Goal: Task Accomplishment & Management: Use online tool/utility

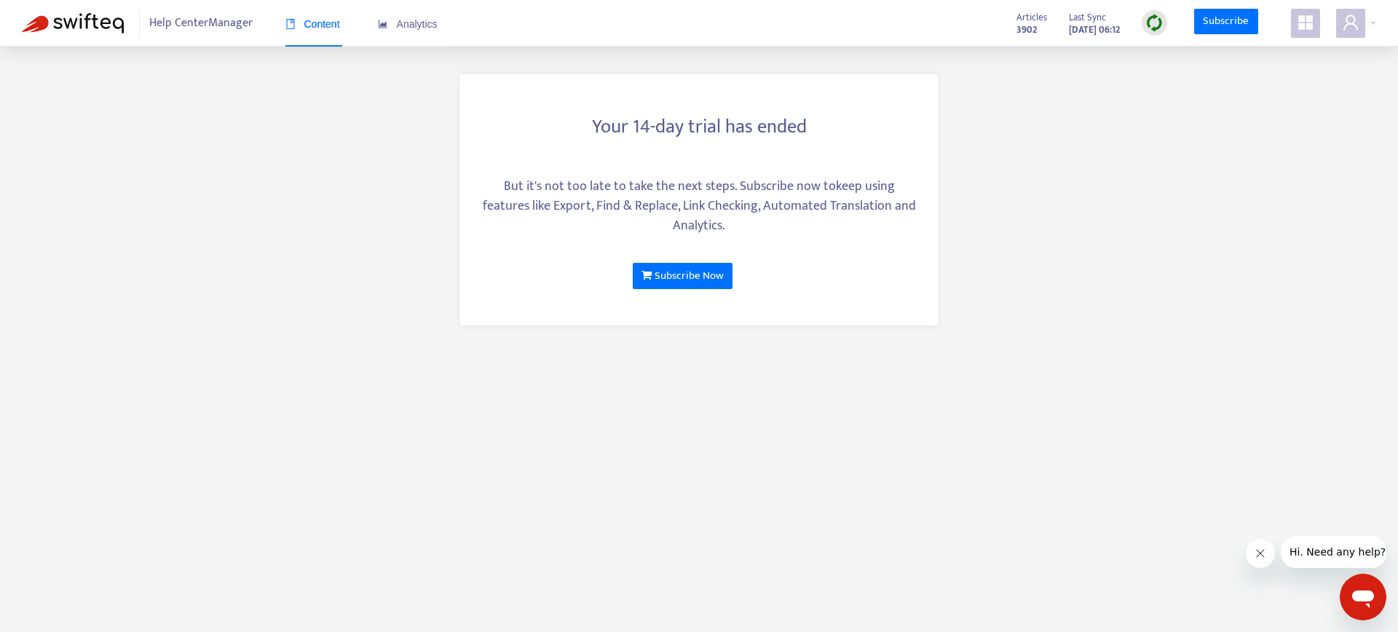
click at [1308, 19] on icon "appstore" at bounding box center [1305, 22] width 15 height 15
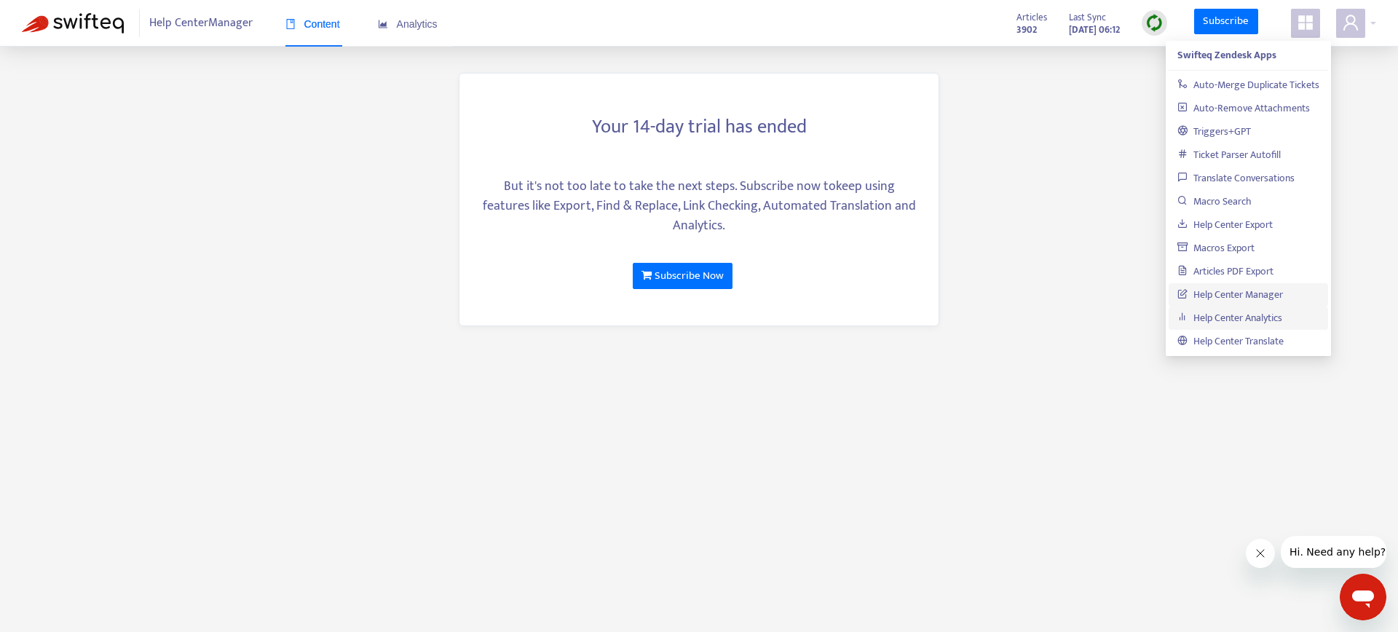
click at [1237, 310] on link "Help Center Analytics" at bounding box center [1230, 318] width 105 height 17
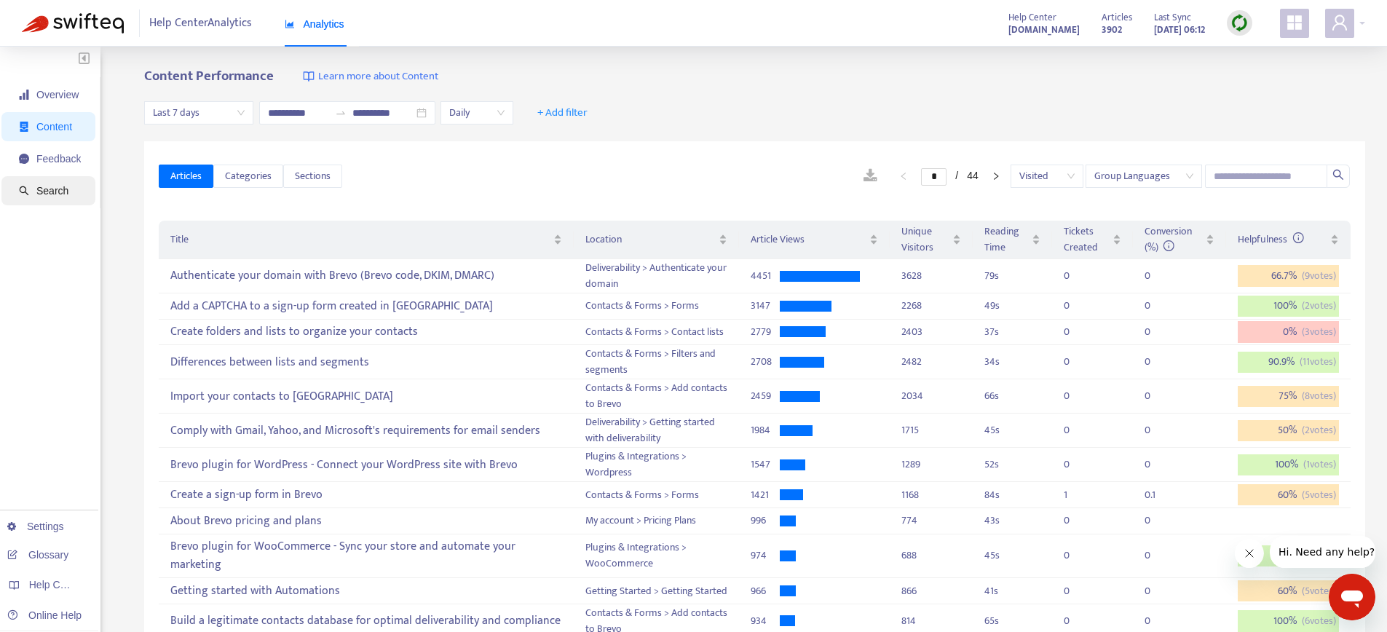
click at [43, 190] on span "Search" at bounding box center [52, 191] width 32 height 12
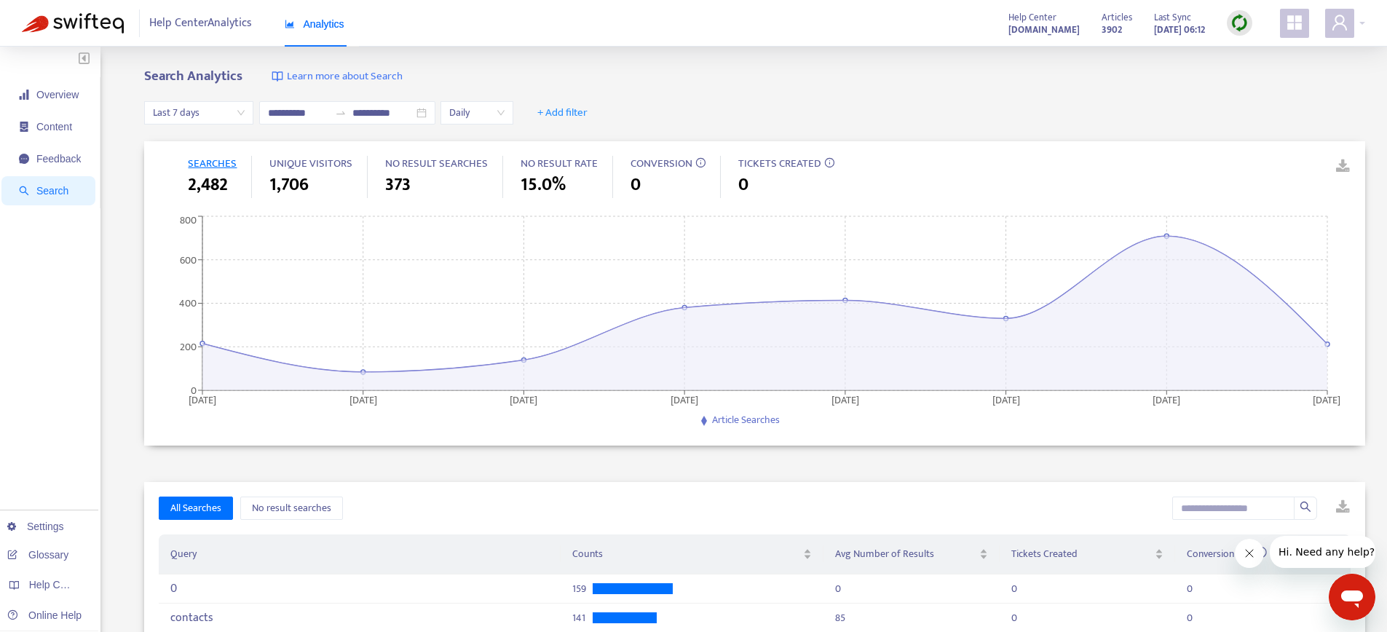
click at [224, 113] on span "Last 7 days" at bounding box center [199, 113] width 92 height 22
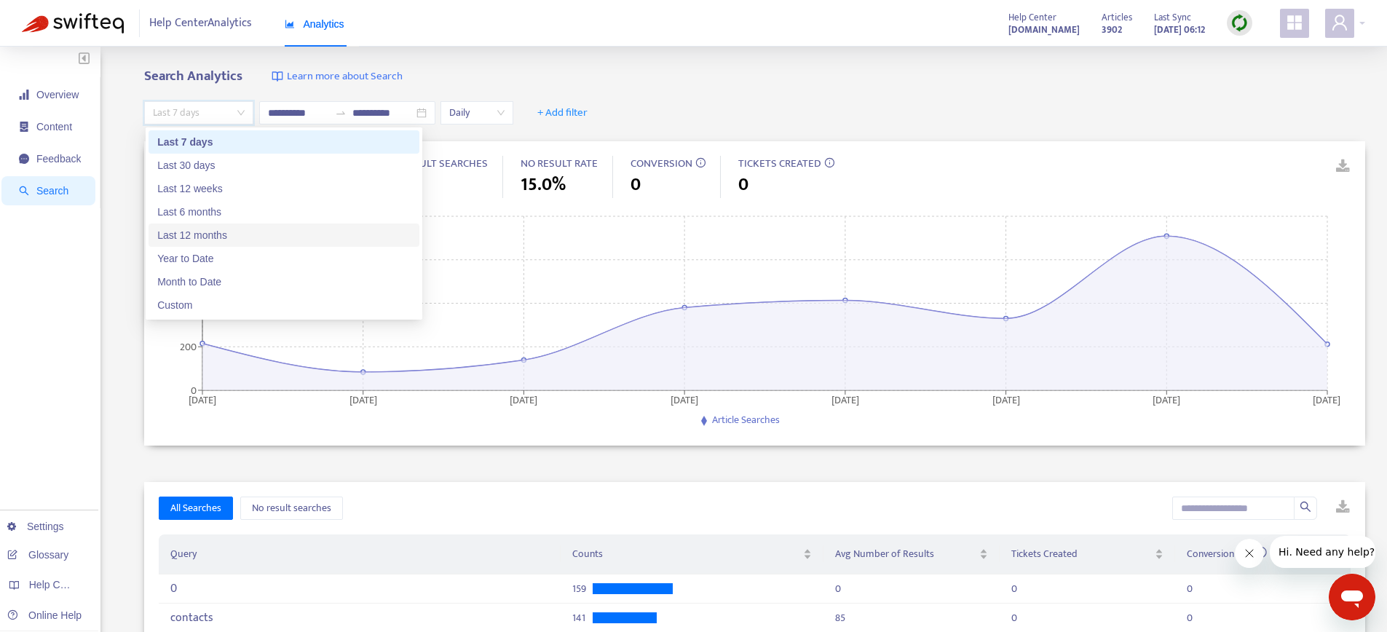
click at [190, 238] on div "Last 12 months" at bounding box center [283, 235] width 253 height 16
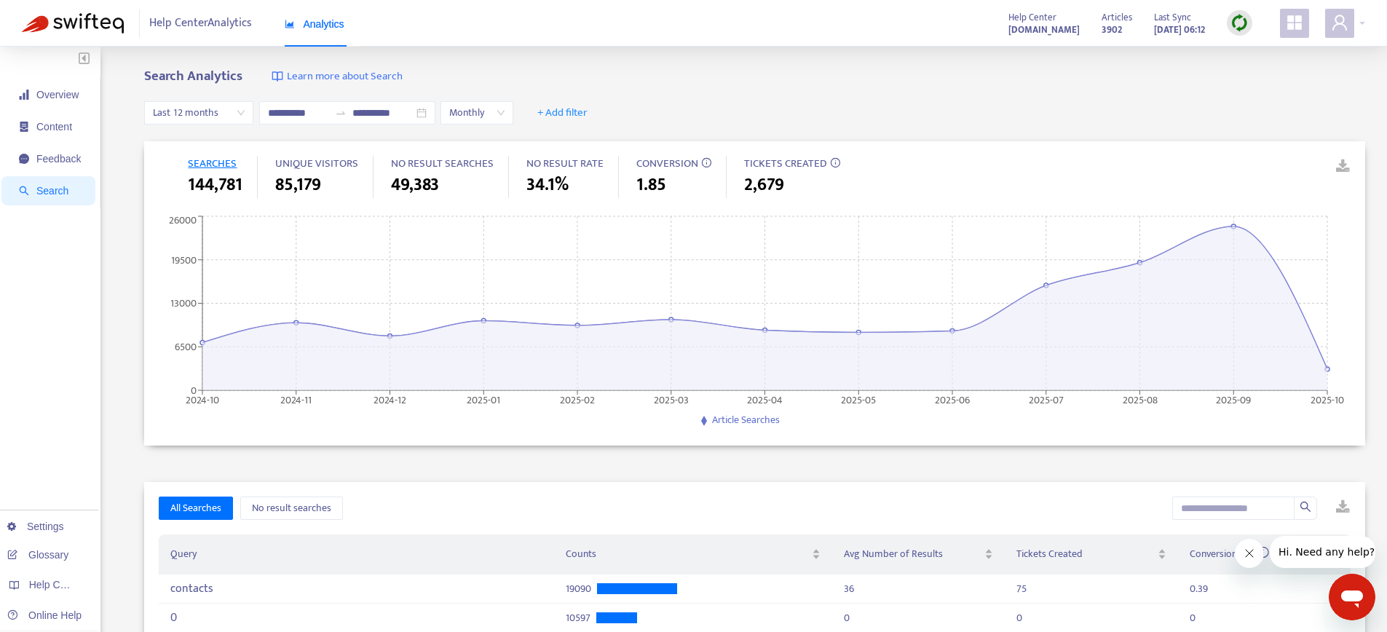
click at [441, 175] on div "49,383" at bounding box center [442, 185] width 103 height 26
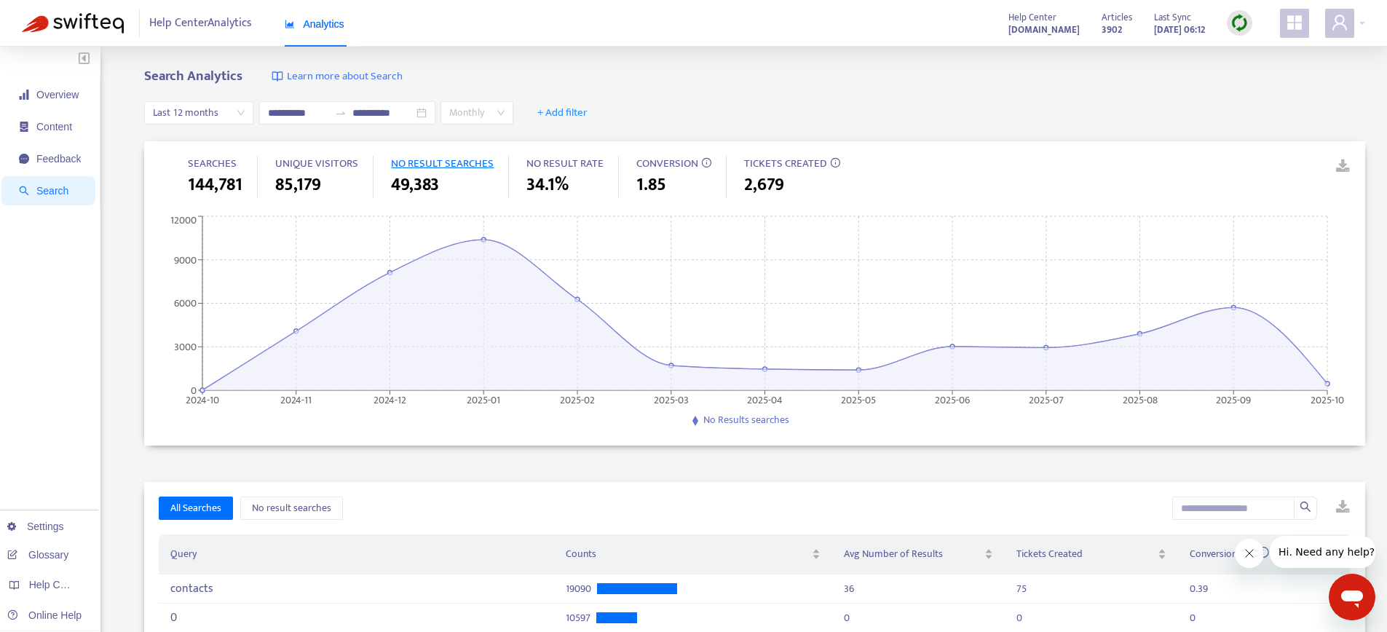
click at [481, 116] on span "Monthly" at bounding box center [476, 113] width 55 height 22
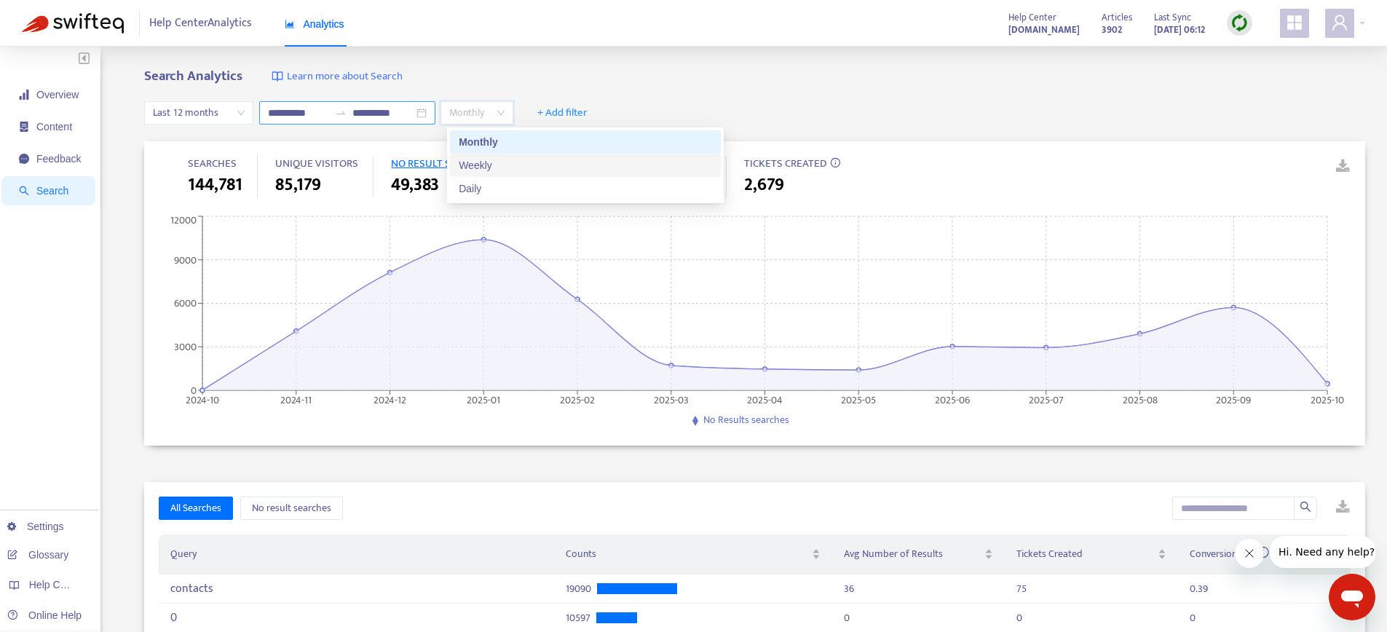
click at [277, 114] on input "**********" at bounding box center [298, 113] width 61 height 16
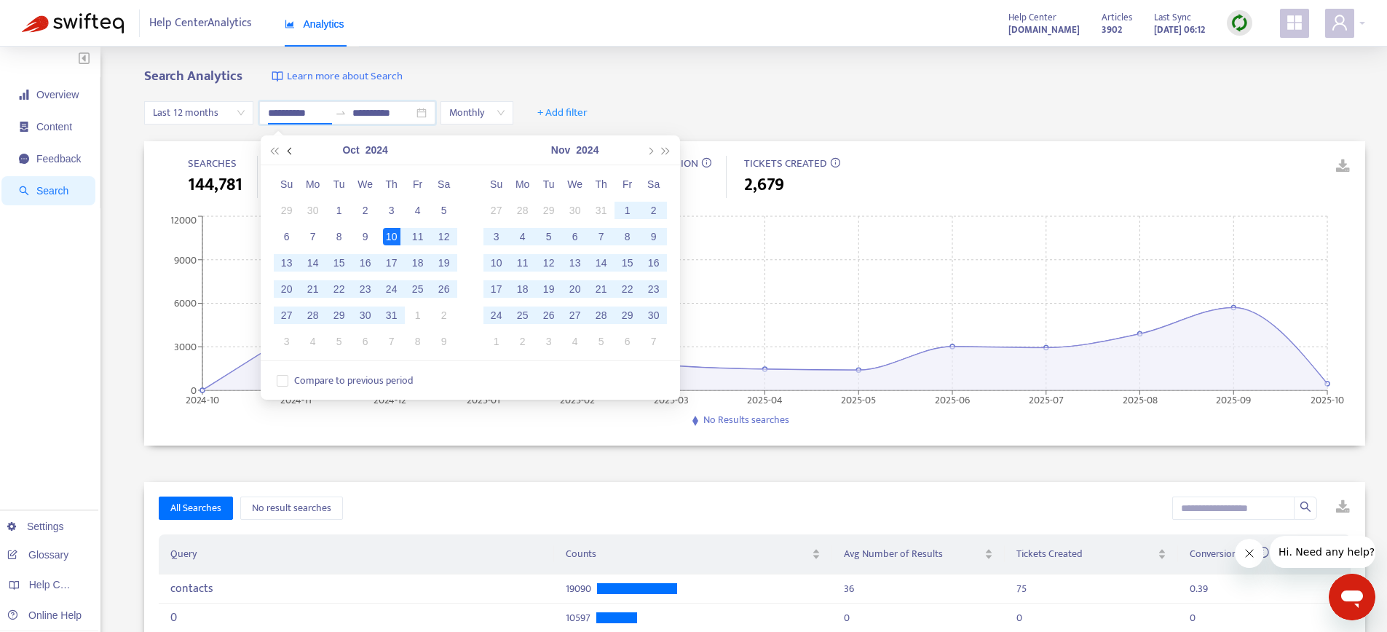
click at [288, 152] on span "button" at bounding box center [290, 150] width 7 height 7
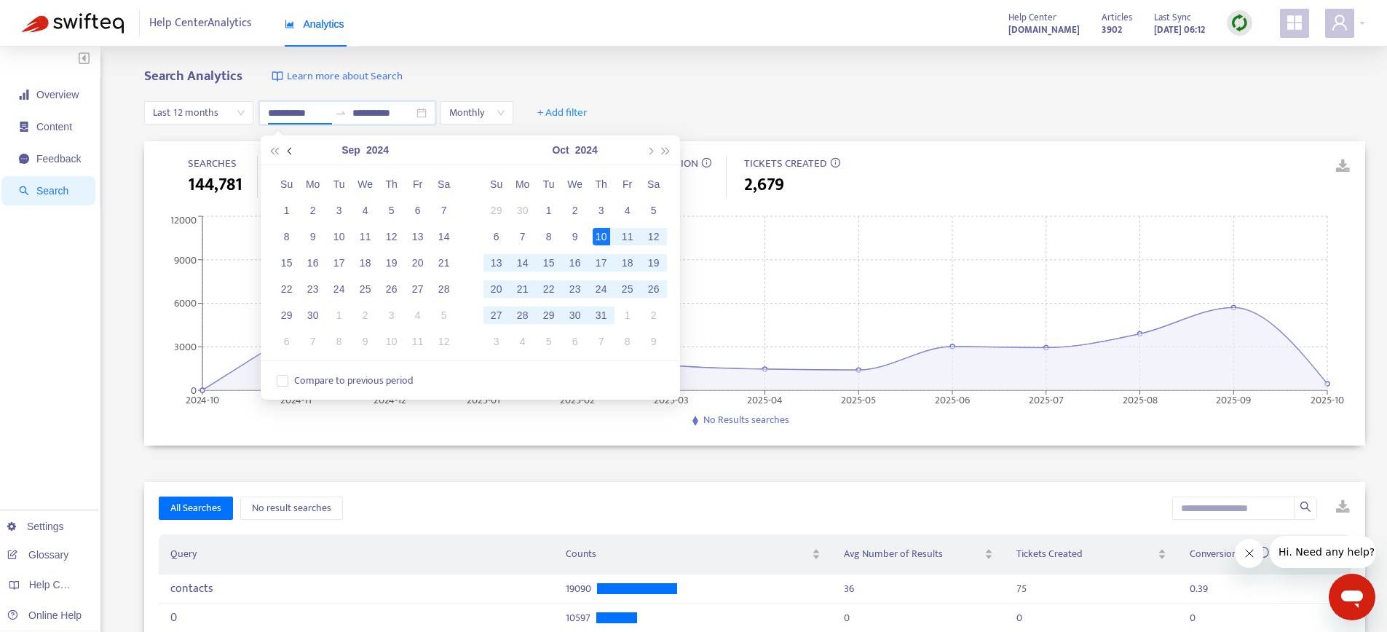
click at [288, 152] on span "button" at bounding box center [290, 150] width 7 height 7
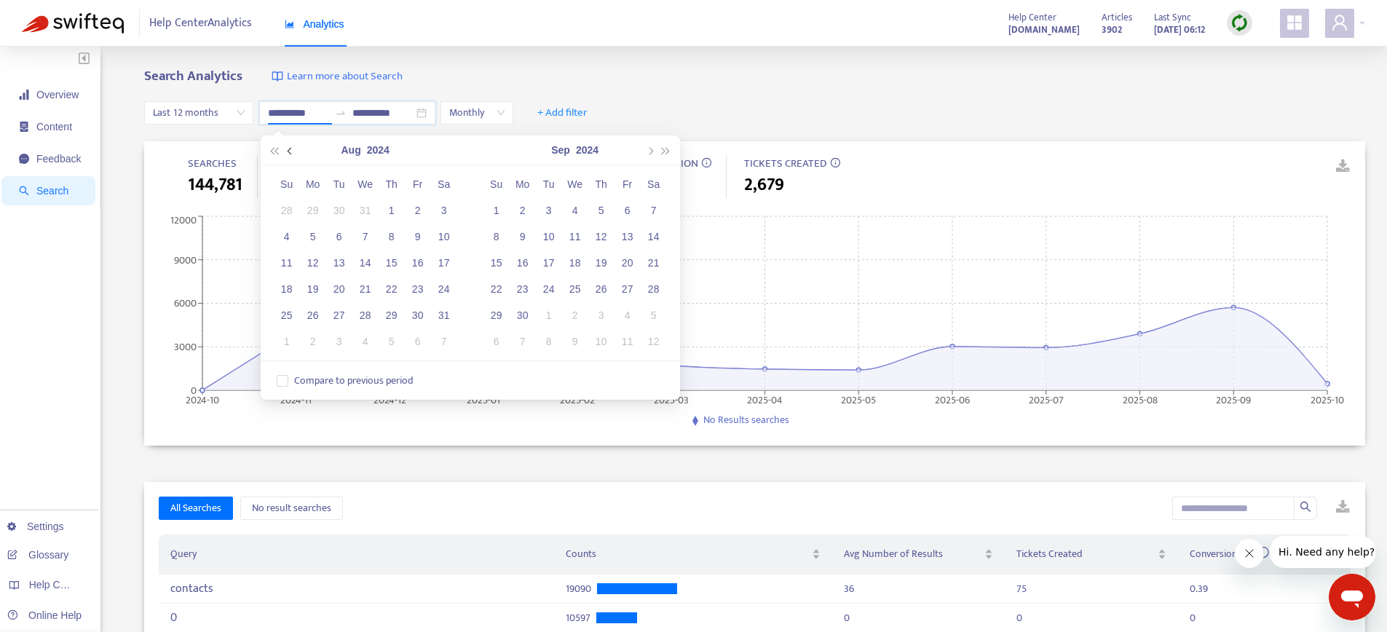
click at [294, 153] on button "button" at bounding box center [291, 149] width 16 height 29
type input "**********"
click at [605, 208] on div "1" at bounding box center [601, 210] width 17 height 17
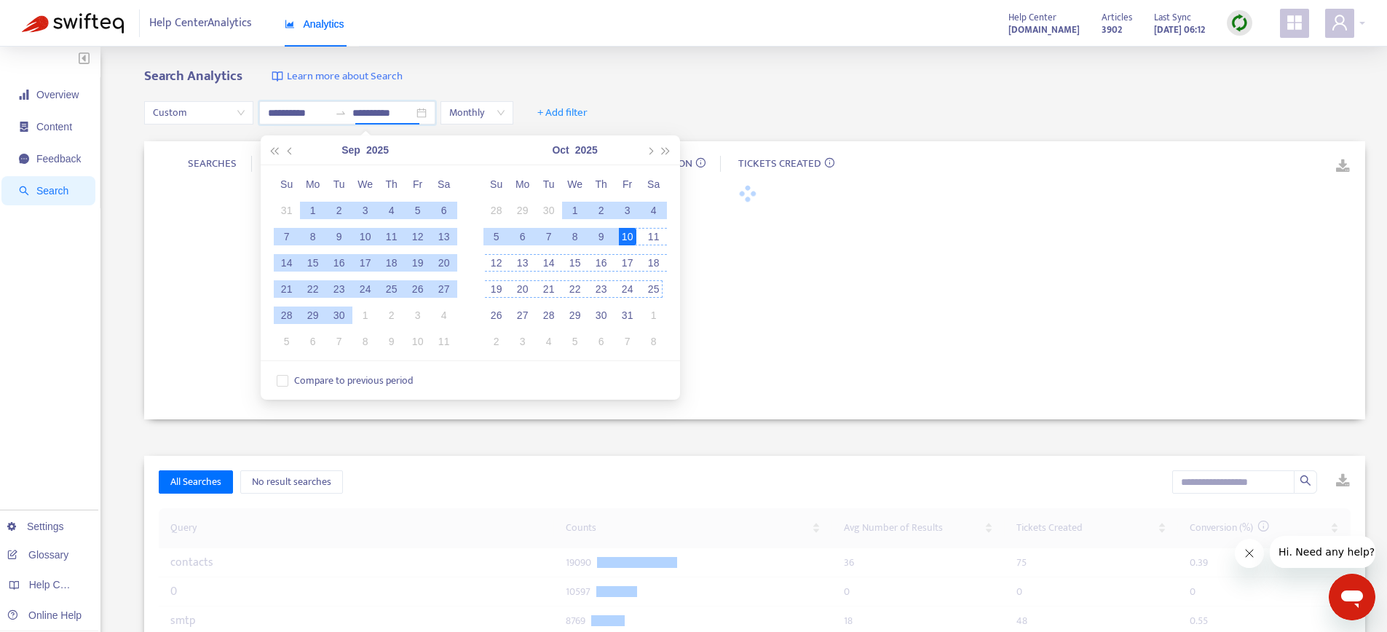
type input "**********"
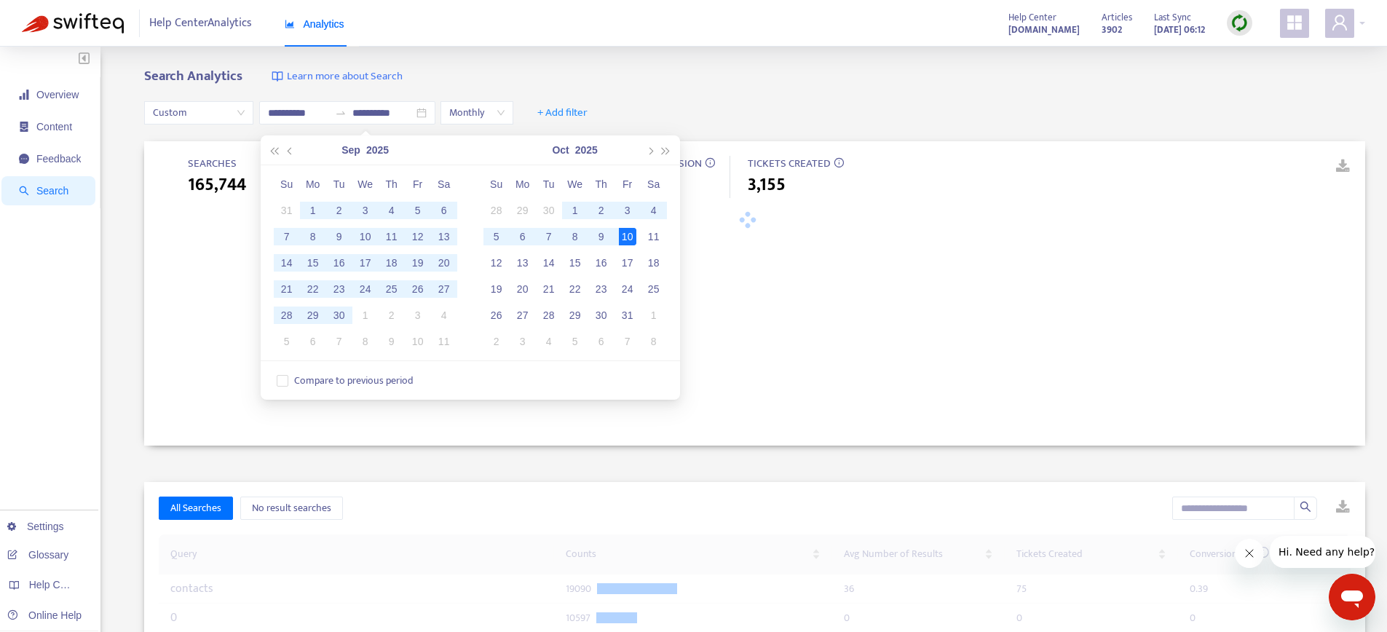
click at [720, 33] on div "Help Center Analytics Analytics Help Center help.brevo.com Articles 3902 Last S…" at bounding box center [693, 23] width 1387 height 47
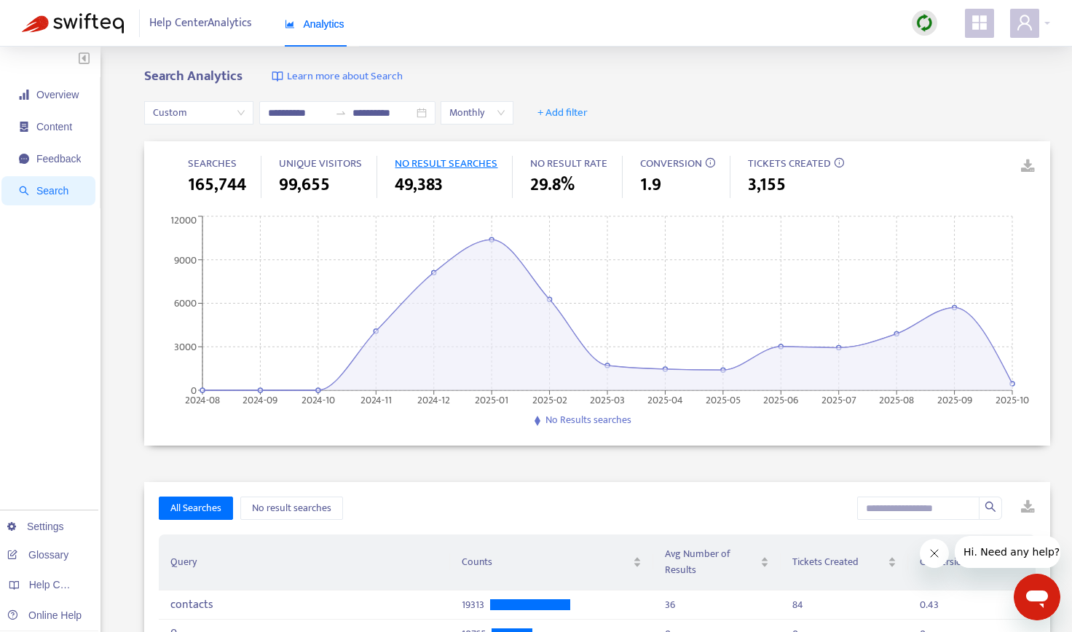
click at [208, 186] on span "165,744" at bounding box center [217, 185] width 58 height 26
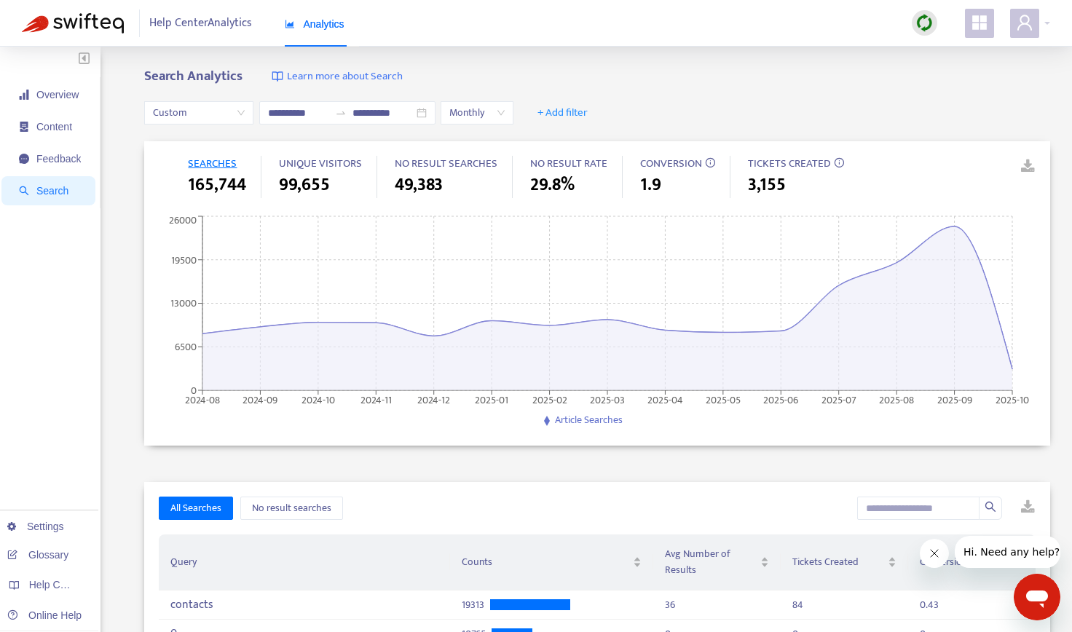
click at [397, 184] on span "49,383" at bounding box center [419, 185] width 48 height 26
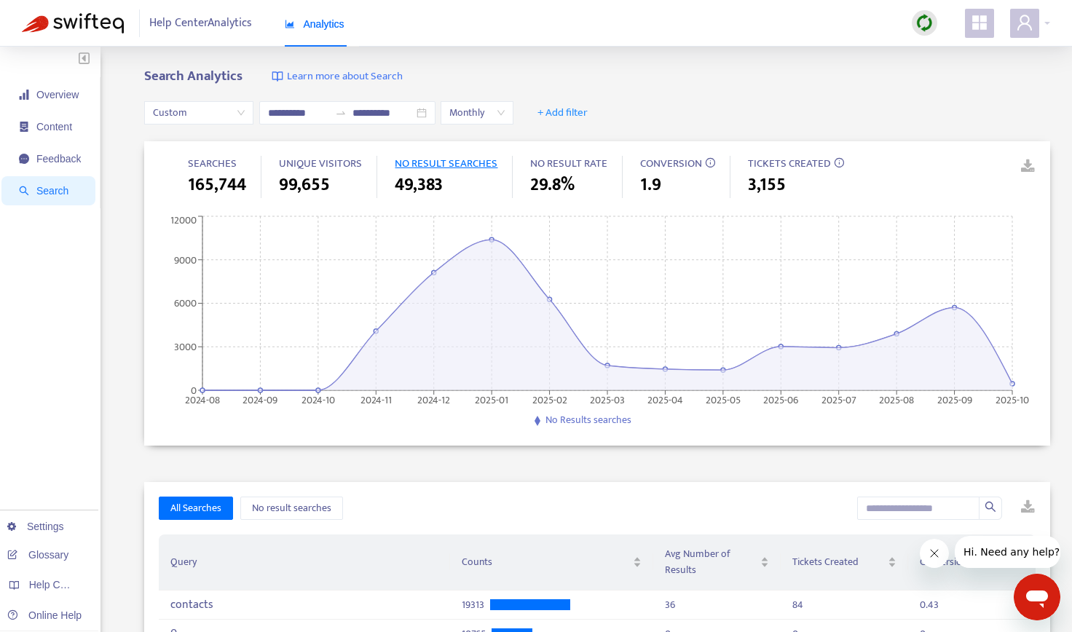
click at [486, 111] on span "Monthly" at bounding box center [476, 113] width 55 height 22
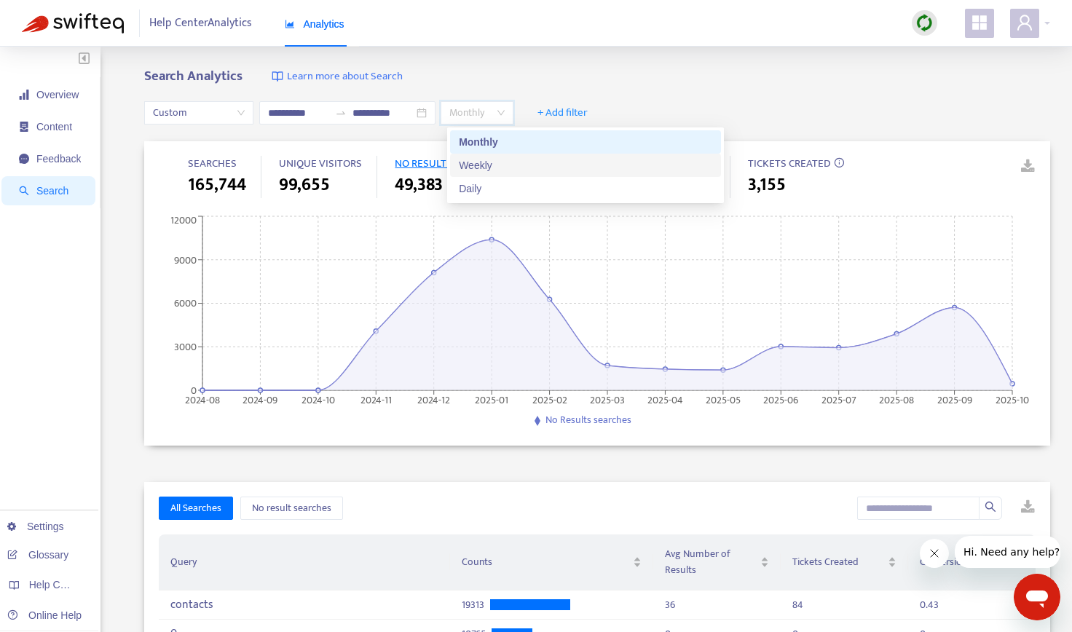
click at [492, 157] on div "Weekly" at bounding box center [585, 165] width 253 height 16
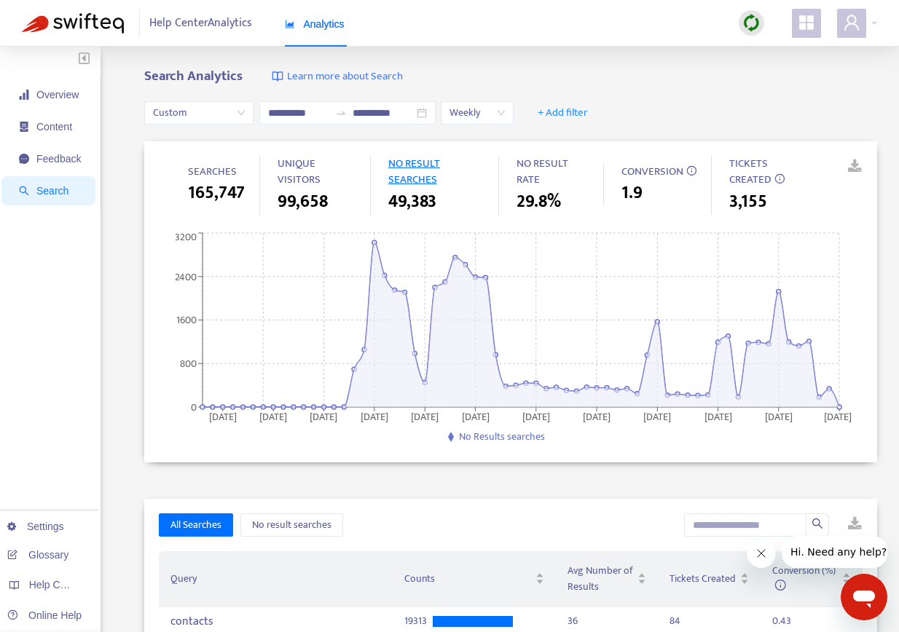
click at [764, 106] on div "**********" at bounding box center [510, 113] width 733 height 56
click at [855, 171] on link at bounding box center [844, 167] width 22 height 22
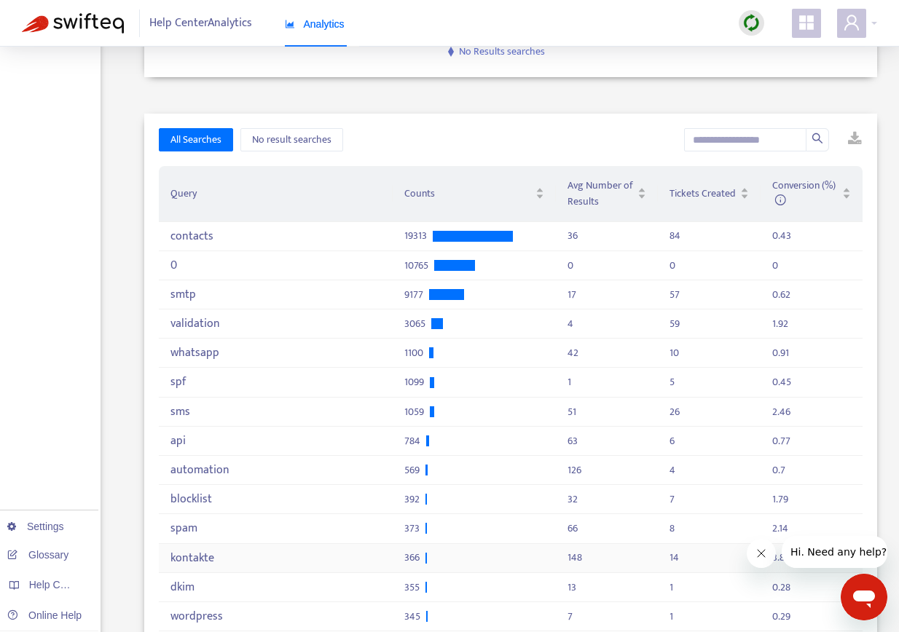
scroll to position [26, 0]
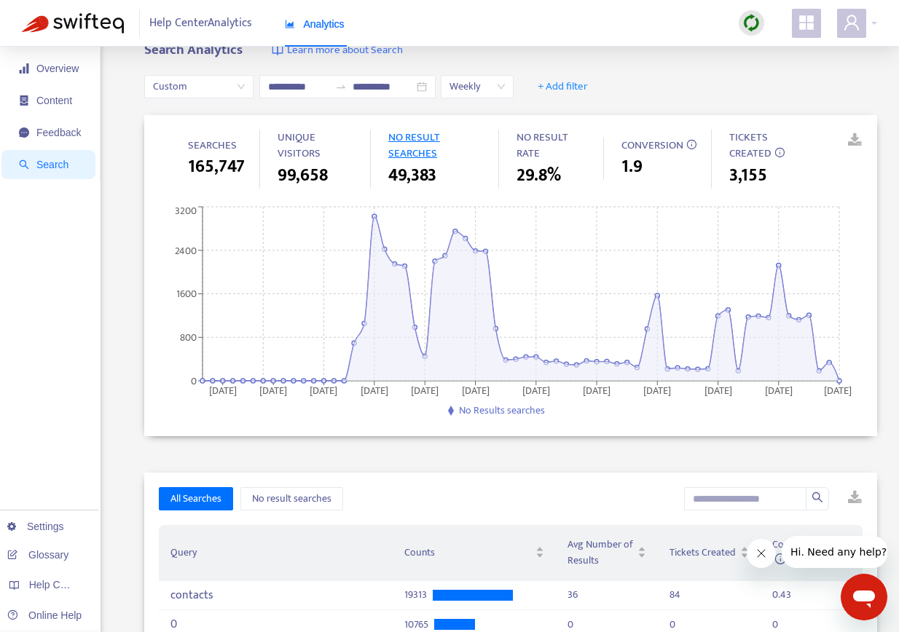
click at [194, 81] on span "Custom" at bounding box center [199, 87] width 92 height 22
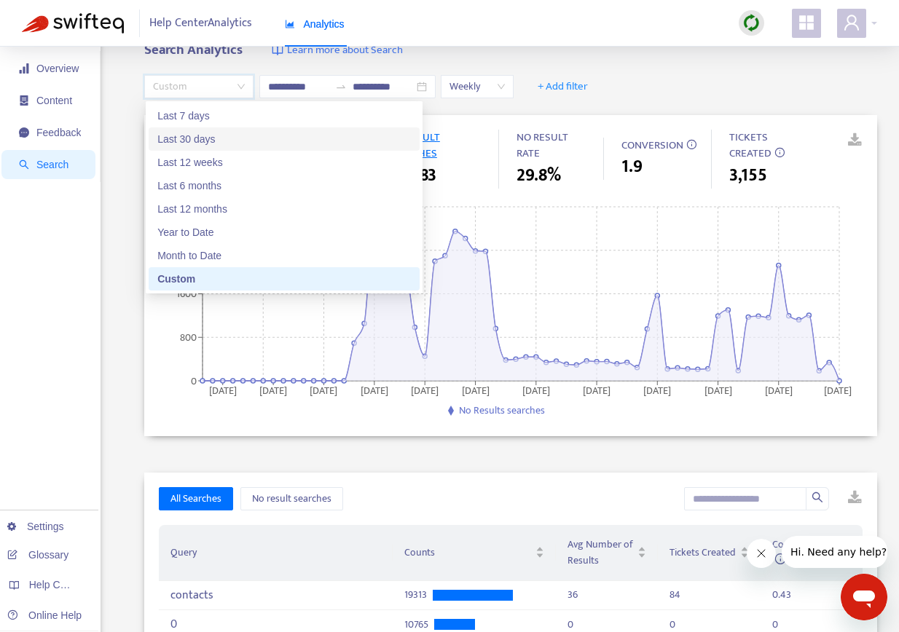
click at [202, 132] on div "Last 30 days" at bounding box center [283, 139] width 253 height 16
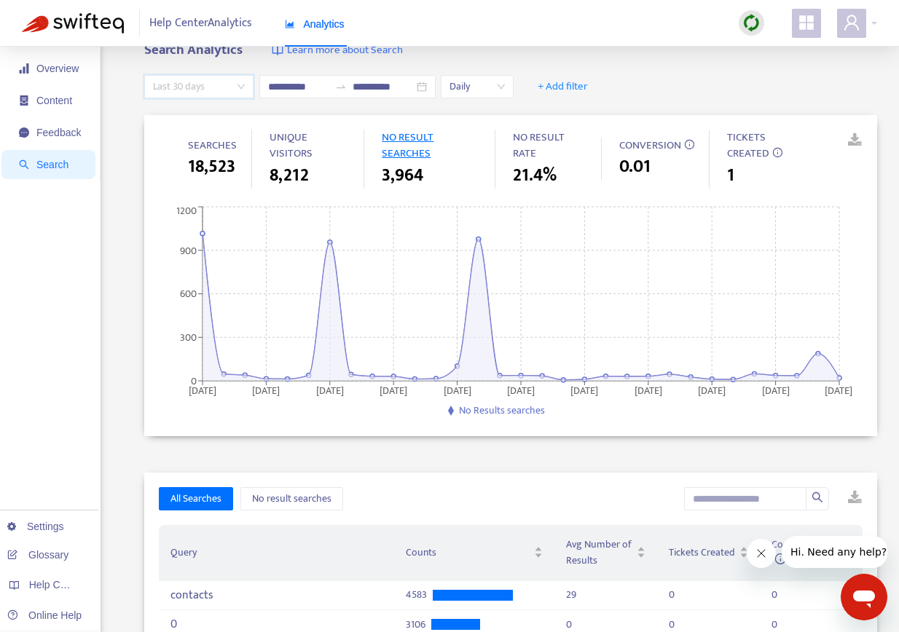
click at [243, 87] on span "Last 30 days" at bounding box center [199, 87] width 92 height 22
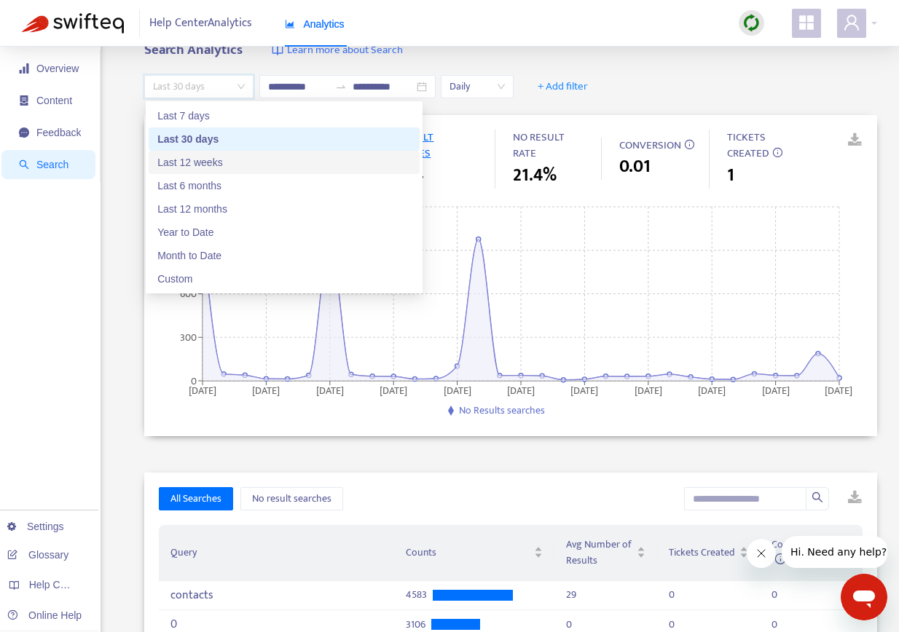
click at [210, 159] on div "Last 12 weeks" at bounding box center [283, 162] width 253 height 16
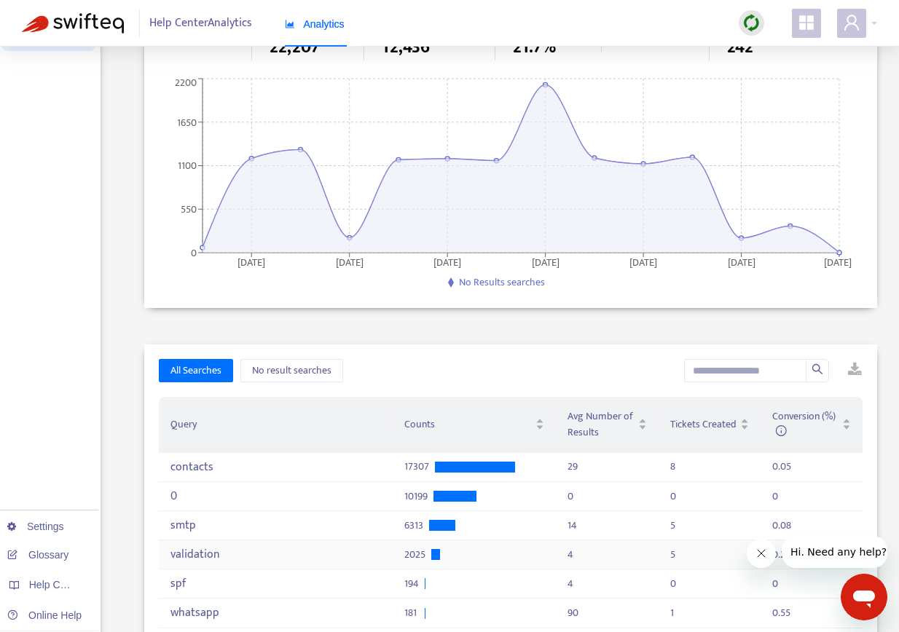
scroll to position [12, 0]
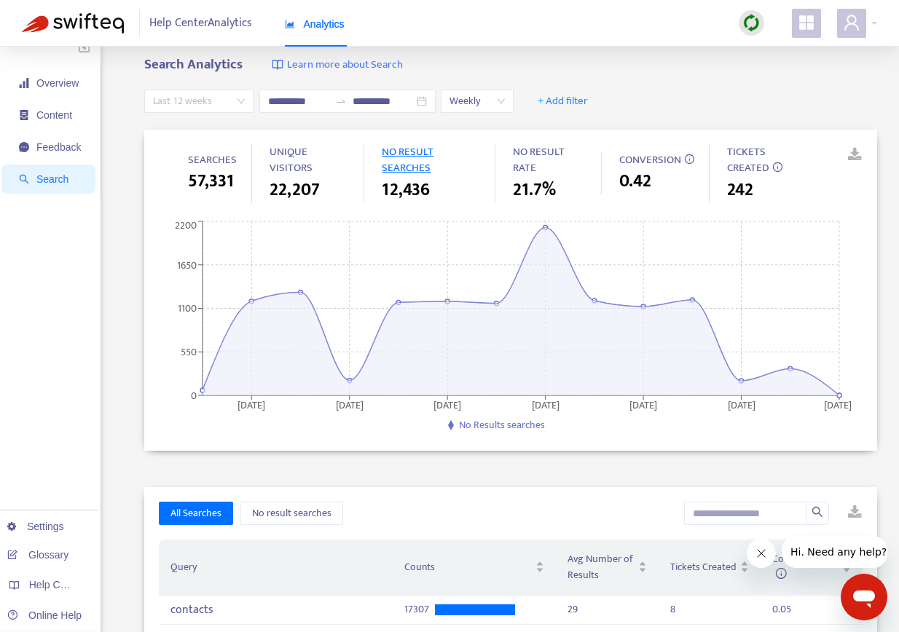
click at [234, 97] on span "Last 12 weeks" at bounding box center [199, 101] width 92 height 22
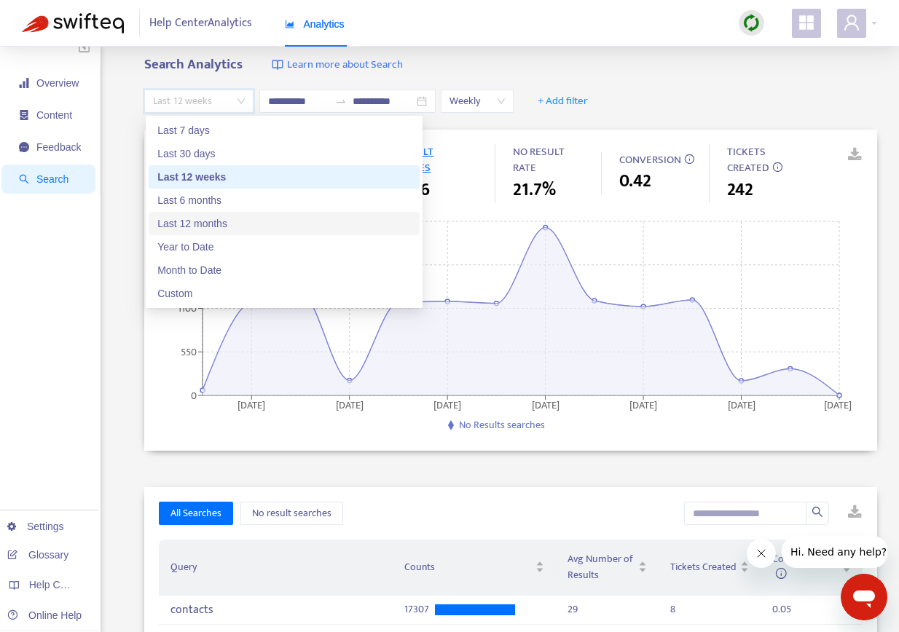
click at [197, 216] on div "Last 12 months" at bounding box center [283, 224] width 253 height 16
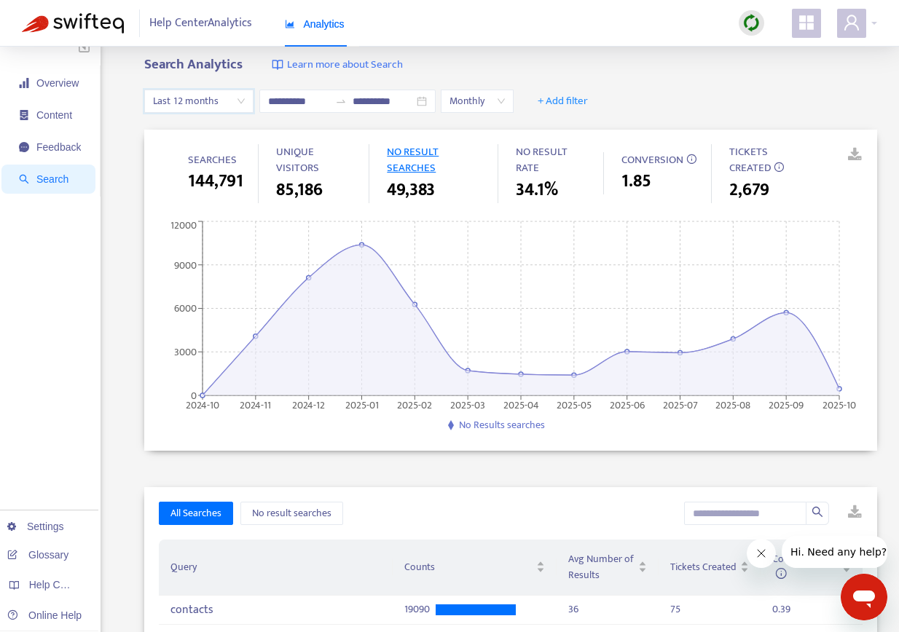
click at [236, 93] on span "Last 12 months" at bounding box center [199, 101] width 92 height 22
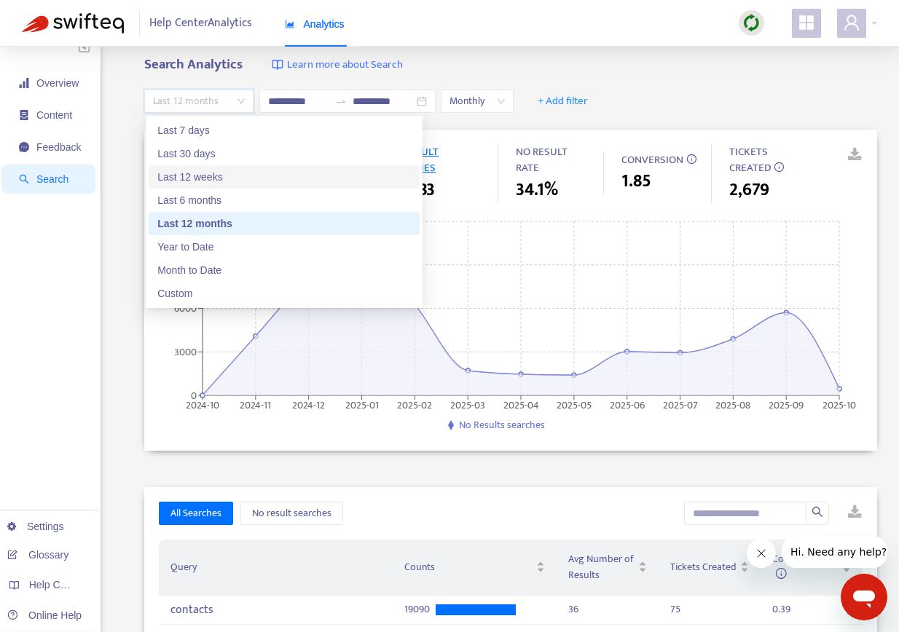
click at [208, 170] on div "Last 12 weeks" at bounding box center [283, 177] width 253 height 16
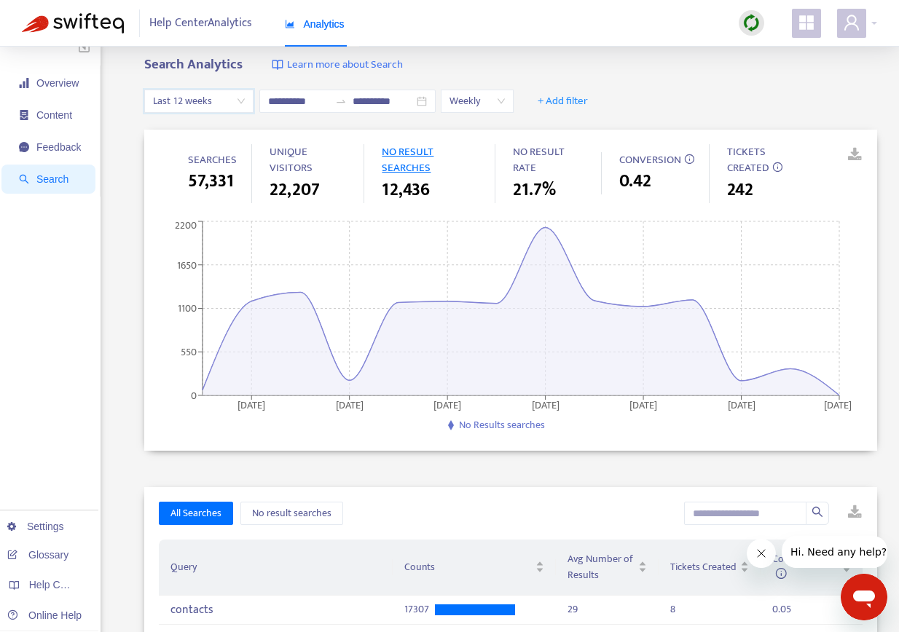
click at [210, 103] on span "Last 12 weeks" at bounding box center [199, 101] width 92 height 22
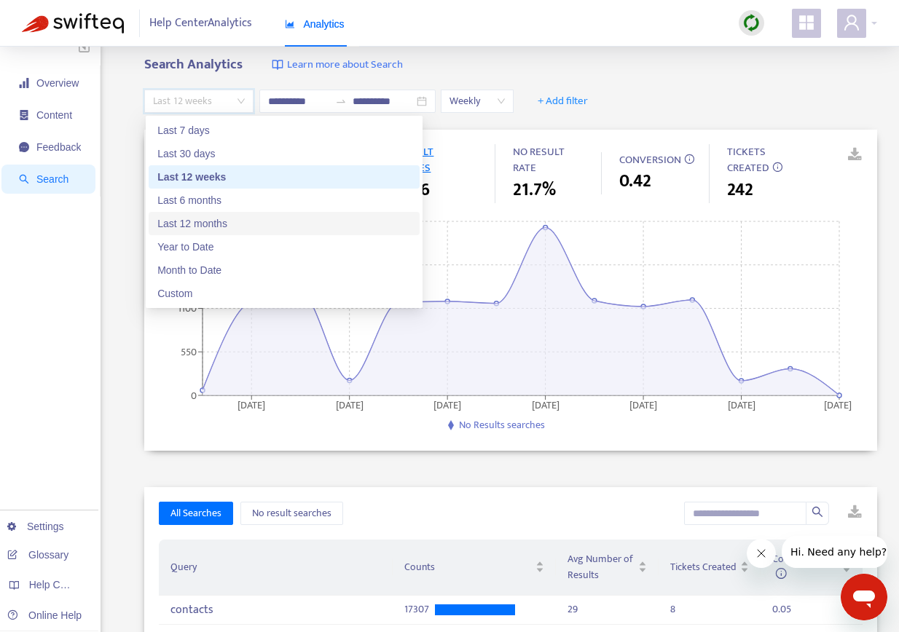
click at [204, 226] on div "Last 12 months" at bounding box center [283, 224] width 253 height 16
type input "**********"
